Goal: Find specific page/section: Find specific page/section

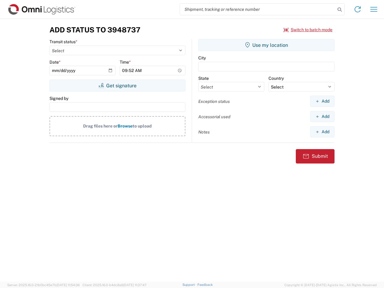
click at [258, 9] on input "search" at bounding box center [258, 9] width 156 height 11
click at [340, 10] on icon at bounding box center [340, 9] width 8 height 8
click at [358, 9] on icon at bounding box center [358, 10] width 10 height 10
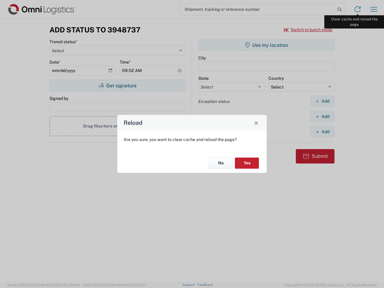
click at [374, 9] on div "Reload Are you sure, you want to clear cache and reload the page? No Yes" at bounding box center [192, 144] width 384 height 288
click at [308, 30] on div "Reload Are you sure, you want to clear cache and reload the page? No Yes" at bounding box center [192, 144] width 384 height 288
click at [117, 86] on div "Reload Are you sure, you want to clear cache and reload the page? No Yes" at bounding box center [192, 144] width 384 height 288
click at [267, 45] on div "Reload Are you sure, you want to clear cache and reload the page? No Yes" at bounding box center [192, 144] width 384 height 288
click at [322, 101] on div "Reload Are you sure, you want to clear cache and reload the page? No Yes" at bounding box center [192, 144] width 384 height 288
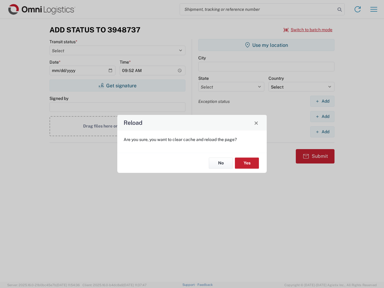
click at [322, 116] on div "Reload Are you sure, you want to clear cache and reload the page? No Yes" at bounding box center [192, 144] width 384 height 288
click at [322, 132] on div "Reload Are you sure, you want to clear cache and reload the page? No Yes" at bounding box center [192, 144] width 384 height 288
